Goal: Task Accomplishment & Management: Complete application form

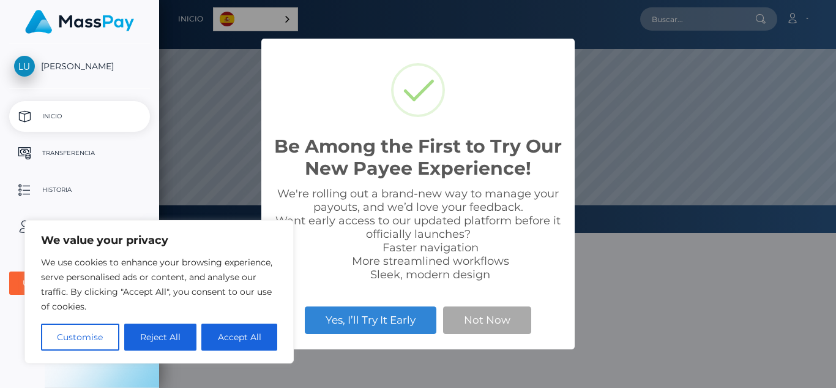
scroll to position [233, 677]
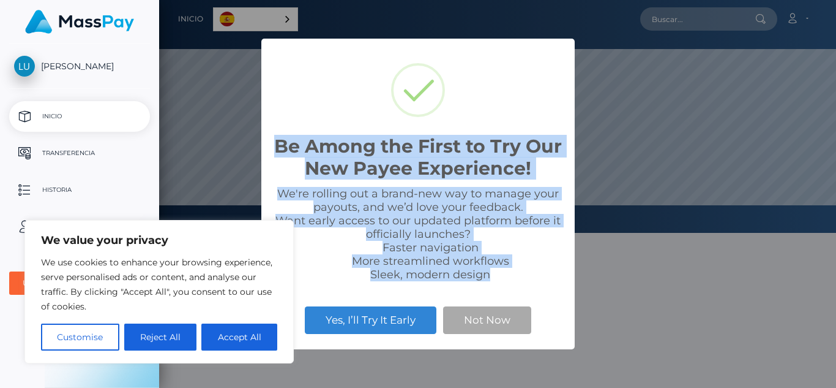
drag, startPoint x: 503, startPoint y: 277, endPoint x: 274, endPoint y: 138, distance: 267.6
click at [274, 138] on div "Be Among the First to Try Our New Payee Experience! × We're rolling out a brand…" at bounding box center [417, 194] width 313 height 310
copy div "Be Among the First to Try Our New Payee Experience! × We're rolling out a brand…"
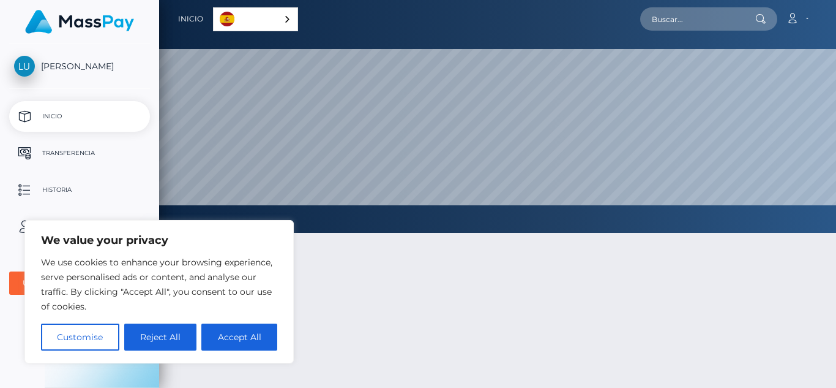
click at [266, 340] on button "Accept All" at bounding box center [239, 336] width 76 height 27
checkbox input "true"
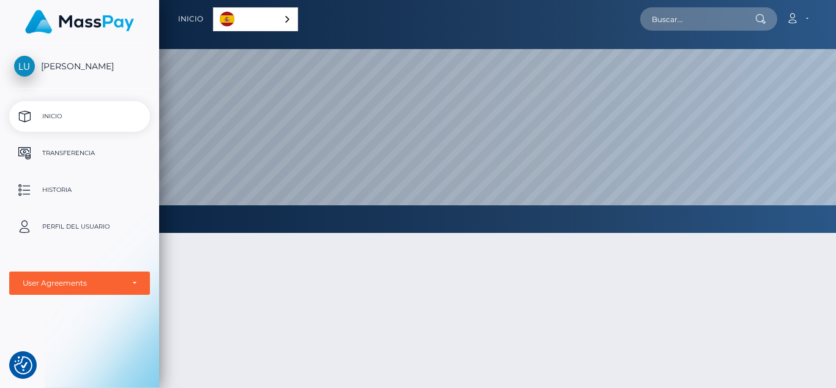
click at [385, 323] on div at bounding box center [497, 370] width 677 height 312
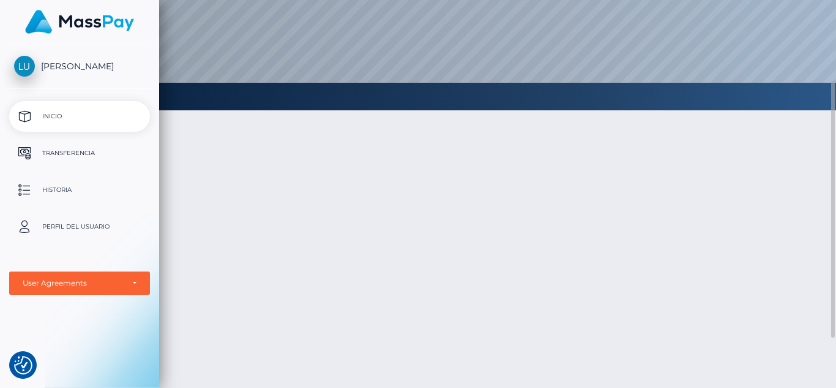
scroll to position [0, 0]
